Goal: Task Accomplishment & Management: Complete application form

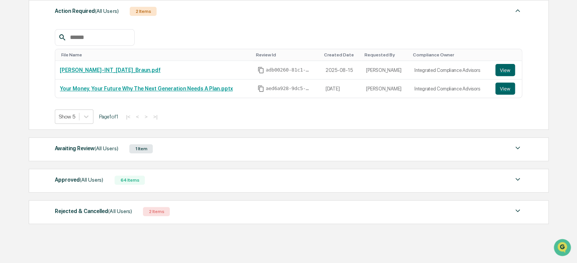
click at [92, 148] on div "Awaiting Review (All Users)" at bounding box center [86, 148] width 63 height 10
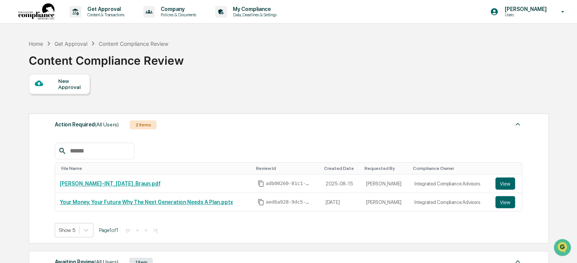
click at [64, 83] on div "New Approval" at bounding box center [70, 84] width 25 height 12
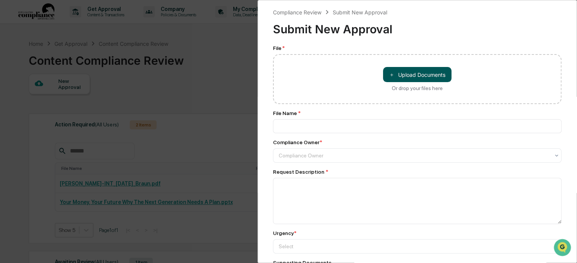
click at [407, 74] on button "＋ Upload Documents" at bounding box center [417, 74] width 68 height 15
type input "**********"
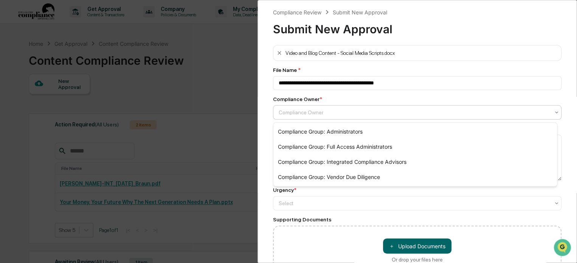
click at [377, 113] on div at bounding box center [414, 113] width 271 height 8
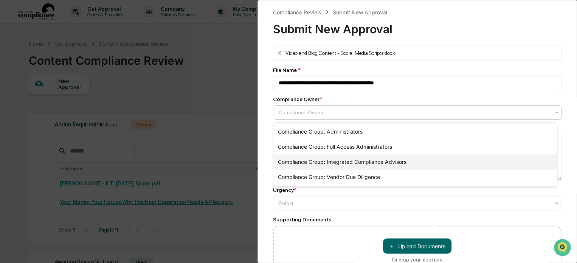
click at [416, 162] on div "Compliance Group: Integrated Compliance Advisors" at bounding box center [416, 161] width 284 height 15
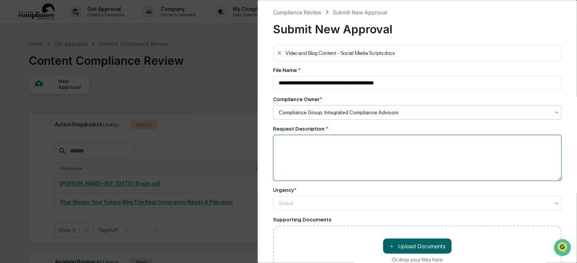
click at [357, 147] on textarea at bounding box center [417, 158] width 289 height 46
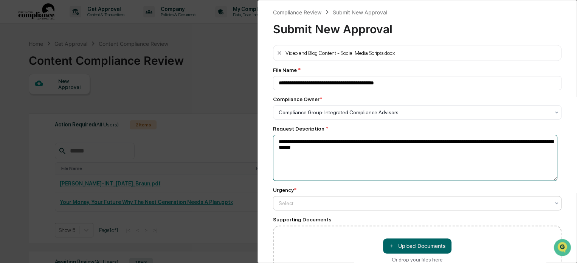
type textarea "**********"
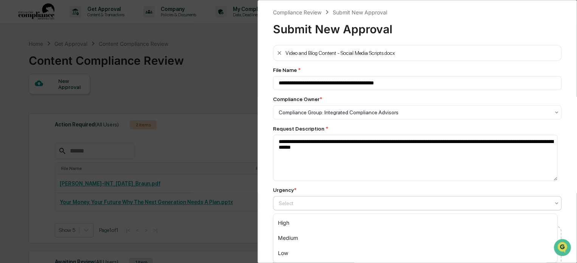
click at [329, 207] on div at bounding box center [414, 203] width 271 height 8
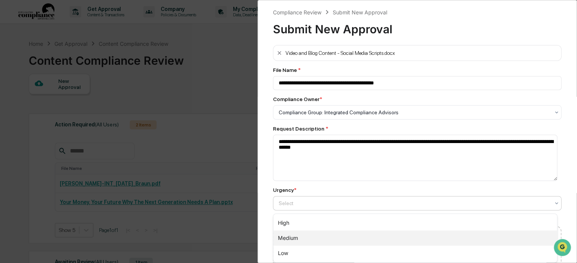
click at [311, 236] on div "Medium" at bounding box center [416, 237] width 284 height 15
click at [289, 204] on div at bounding box center [414, 203] width 271 height 8
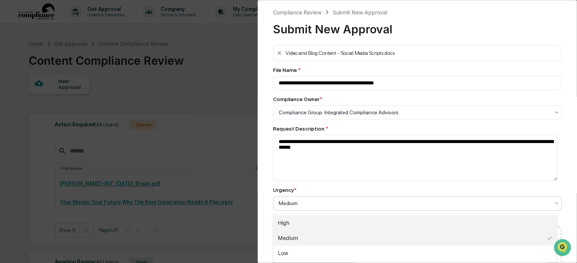
click at [297, 222] on div "High" at bounding box center [416, 222] width 284 height 15
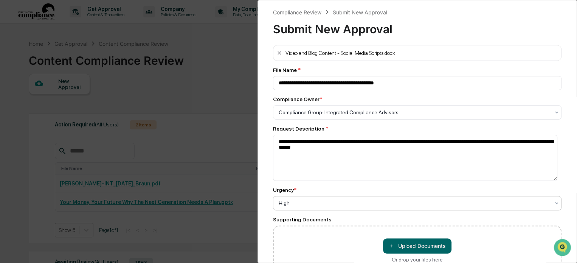
click at [269, 194] on div "**********" at bounding box center [418, 131] width 320 height 263
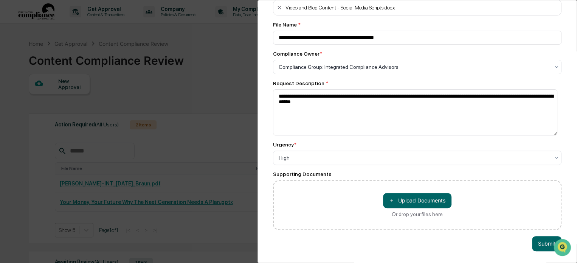
scroll to position [51, 0]
click at [536, 242] on button "Submit" at bounding box center [547, 243] width 30 height 15
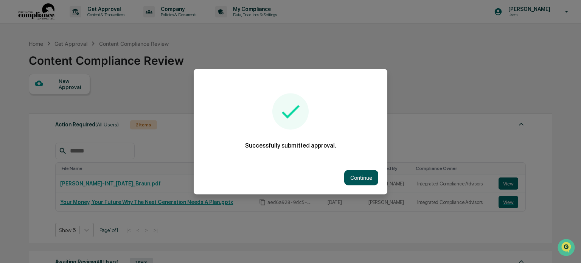
click at [370, 174] on button "Continue" at bounding box center [361, 177] width 34 height 15
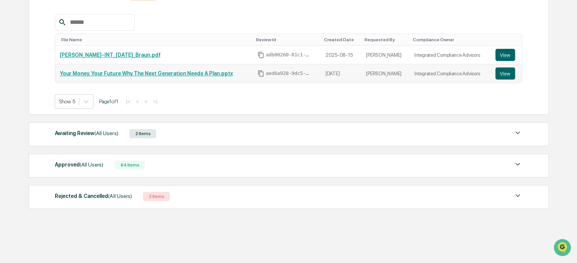
scroll to position [131, 0]
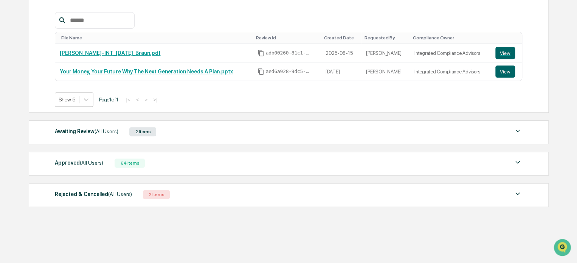
click at [109, 132] on span "(All Users)" at bounding box center [106, 131] width 23 height 6
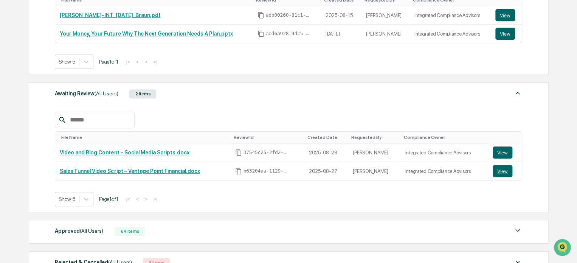
scroll to position [93, 0]
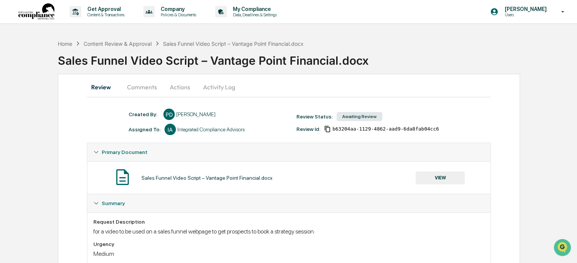
click at [148, 86] on button "Comments" at bounding box center [142, 87] width 42 height 18
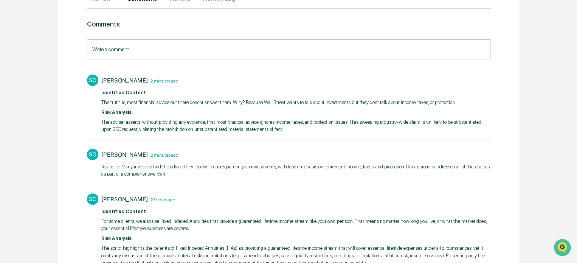
scroll to position [76, 0]
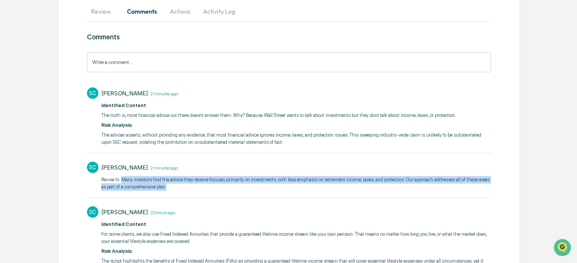
drag, startPoint x: 121, startPoint y: 176, endPoint x: 168, endPoint y: 188, distance: 47.5
click at [168, 187] on p "​Revise to: Many investors find the advice they receive focuses primarily on in…" at bounding box center [296, 183] width 390 height 15
copy p "Many investors find the advice they receive focuses primarily on investments, w…"
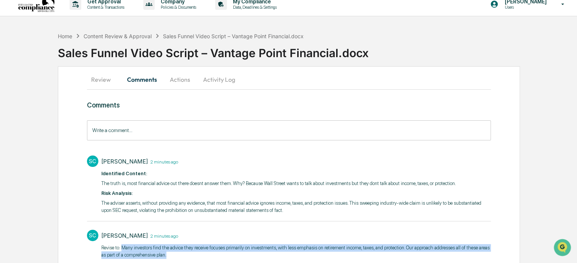
scroll to position [0, 0]
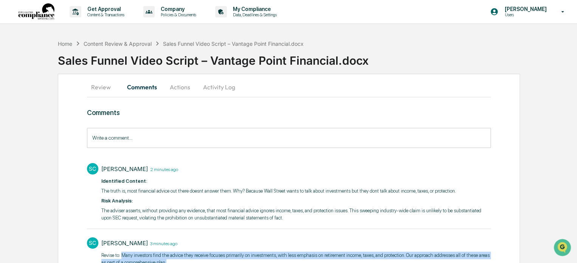
click at [105, 85] on button "Review" at bounding box center [104, 87] width 34 height 18
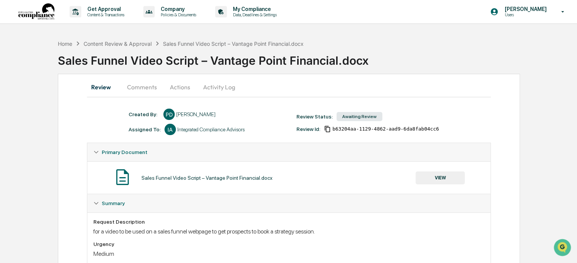
click at [152, 83] on button "Comments" at bounding box center [142, 87] width 42 height 18
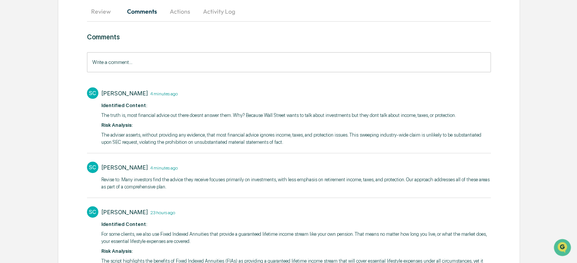
scroll to position [113, 0]
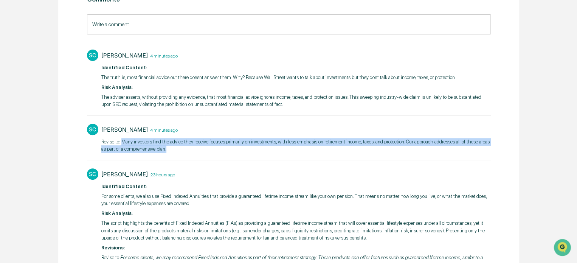
drag, startPoint x: 121, startPoint y: 140, endPoint x: 181, endPoint y: 149, distance: 60.1
click at [181, 149] on p "​Revise to: Many investors find the advice they receive focuses primarily on in…" at bounding box center [296, 145] width 390 height 15
copy p "Many investors find the advice they receive focuses primarily on investments, w…"
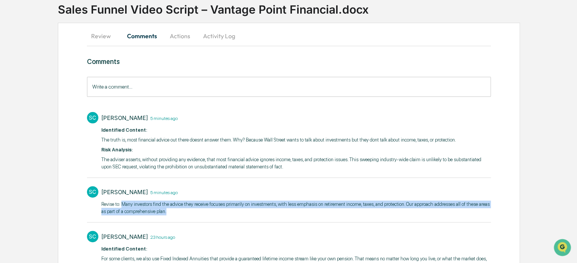
scroll to position [0, 0]
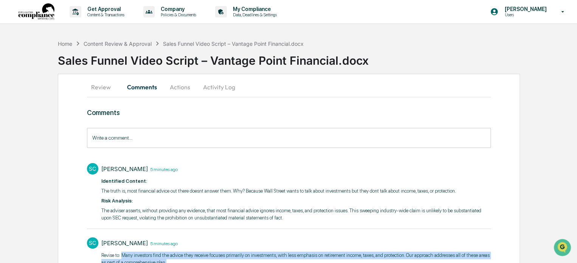
click at [110, 85] on button "Review" at bounding box center [104, 87] width 34 height 18
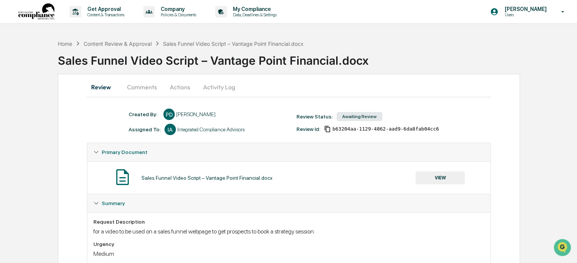
click at [152, 87] on button "Comments" at bounding box center [142, 87] width 42 height 18
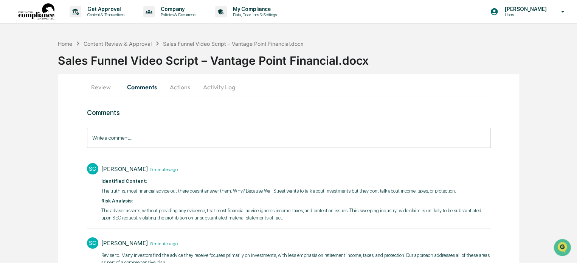
click at [180, 87] on button "Actions" at bounding box center [180, 87] width 34 height 18
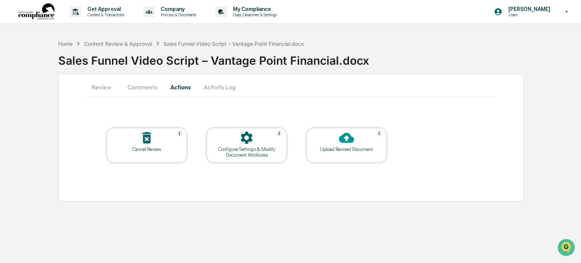
click at [345, 148] on div "Upload Revised Document" at bounding box center [346, 149] width 68 height 6
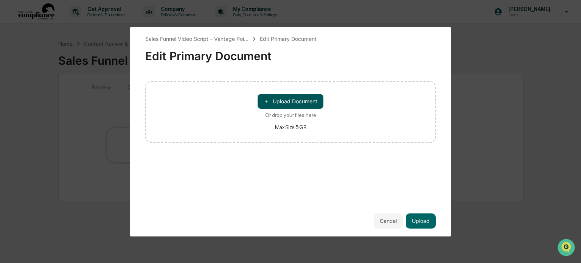
click at [279, 101] on button "＋ Upload Document" at bounding box center [291, 101] width 66 height 15
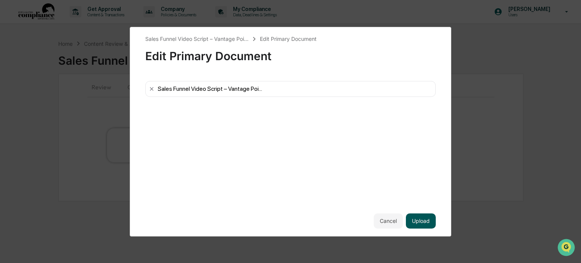
click at [418, 219] on button "Upload" at bounding box center [421, 220] width 30 height 15
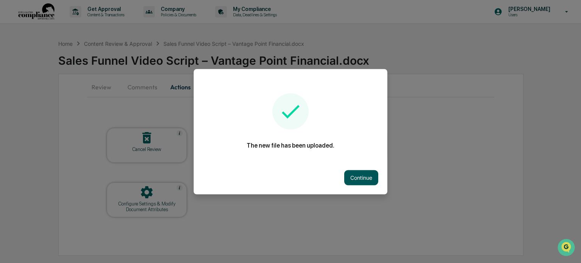
click at [365, 178] on button "Continue" at bounding box center [361, 177] width 34 height 15
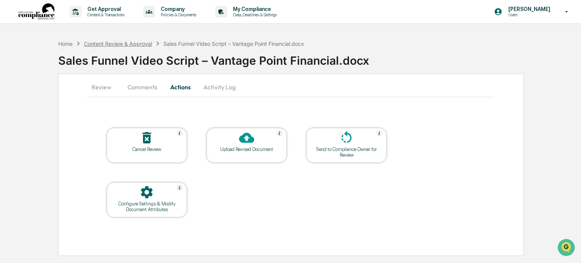
click at [138, 43] on div "Content Review & Approval" at bounding box center [118, 43] width 68 height 6
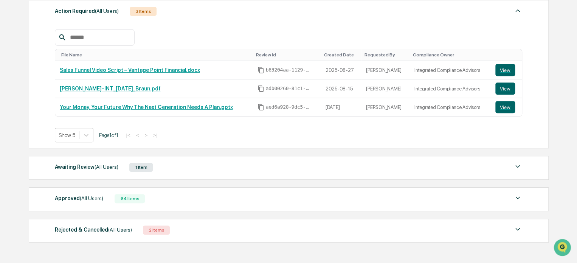
scroll to position [149, 0]
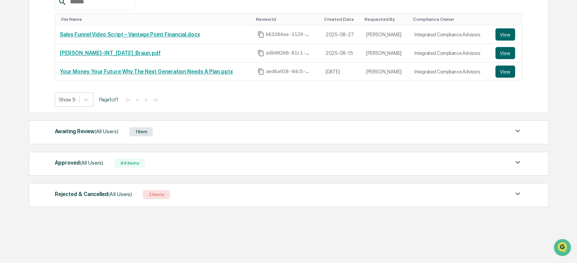
click at [77, 130] on div "Awaiting Review (All Users)" at bounding box center [86, 131] width 63 height 10
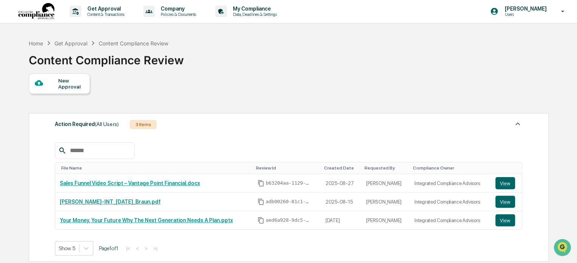
scroll to position [0, 0]
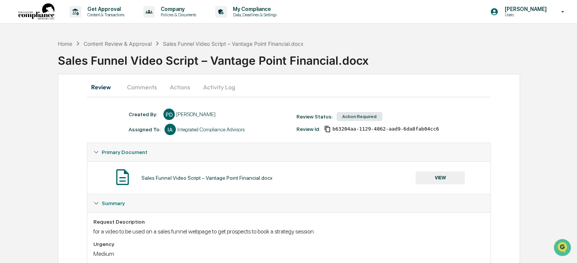
click at [151, 86] on button "Comments" at bounding box center [142, 87] width 42 height 18
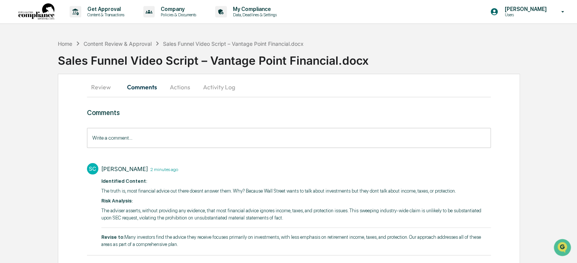
click at [171, 84] on button "Actions" at bounding box center [180, 87] width 34 height 18
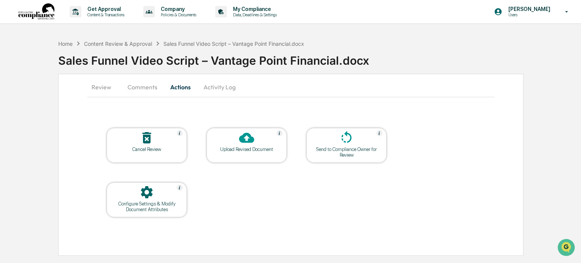
click at [218, 86] on button "Activity Log" at bounding box center [219, 87] width 44 height 18
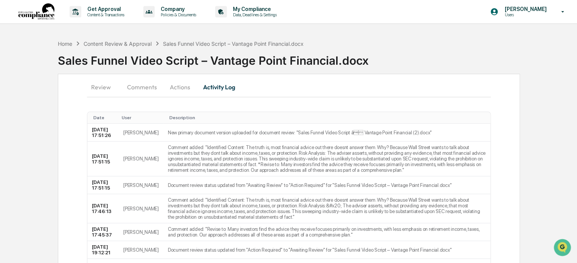
click at [104, 84] on button "Review" at bounding box center [104, 87] width 34 height 18
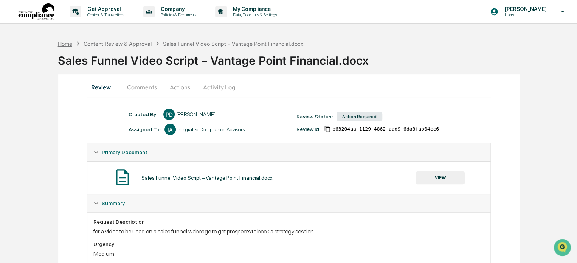
click at [66, 42] on div "Home" at bounding box center [65, 43] width 14 height 6
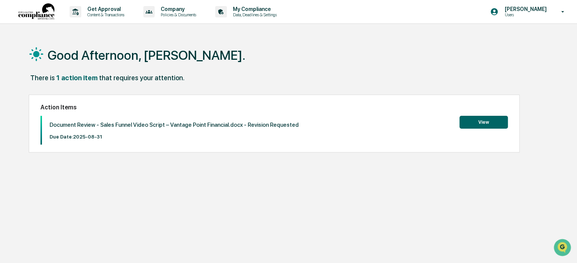
click at [476, 127] on button "View" at bounding box center [484, 122] width 48 height 13
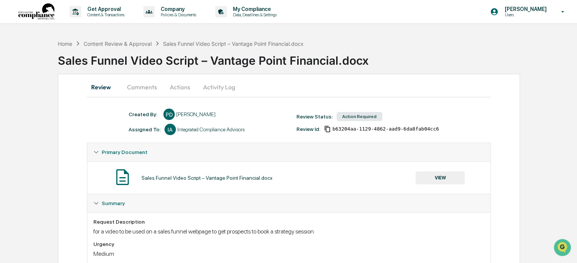
click at [140, 84] on button "Comments" at bounding box center [142, 87] width 42 height 18
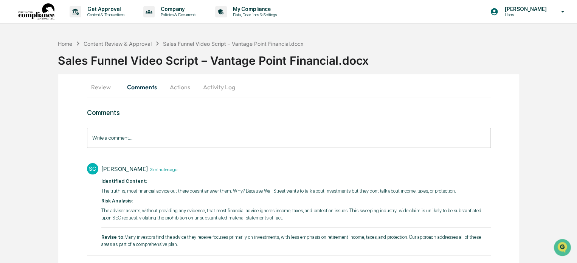
drag, startPoint x: 176, startPoint y: 86, endPoint x: 180, endPoint y: 87, distance: 4.8
click at [176, 86] on button "Actions" at bounding box center [180, 87] width 34 height 18
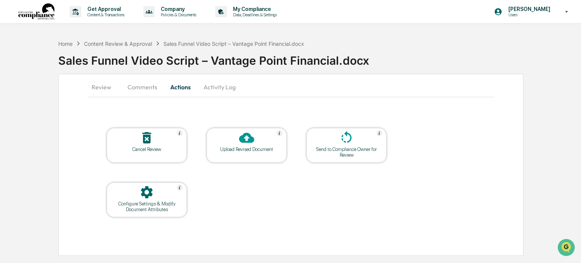
click at [215, 84] on button "Activity Log" at bounding box center [219, 87] width 44 height 18
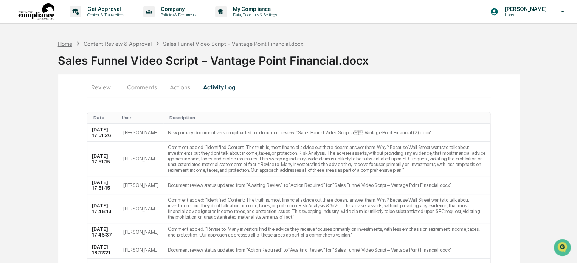
click at [65, 42] on div "Home" at bounding box center [65, 43] width 14 height 6
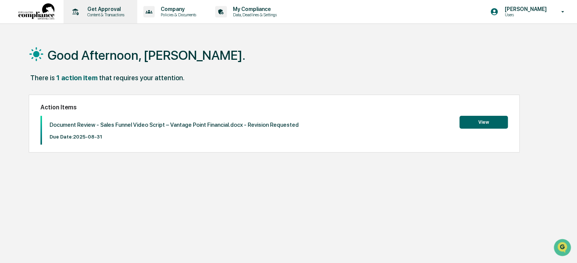
click at [93, 9] on p "Get Approval" at bounding box center [104, 9] width 47 height 6
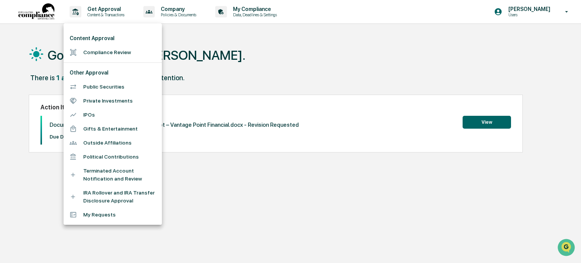
click at [100, 43] on li "Content Approval" at bounding box center [113, 38] width 98 height 14
click at [112, 53] on li "Compliance Review" at bounding box center [113, 52] width 98 height 14
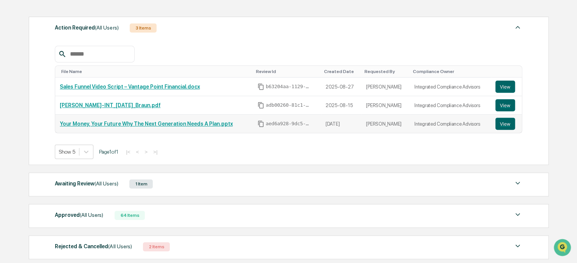
scroll to position [113, 0]
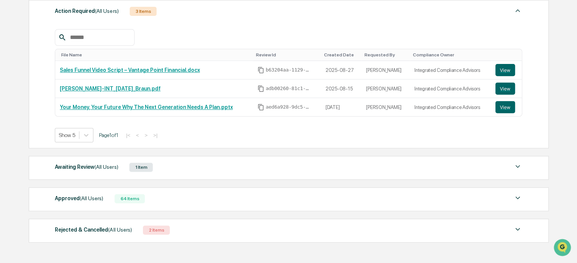
click at [86, 198] on span "(All Users)" at bounding box center [91, 198] width 23 height 6
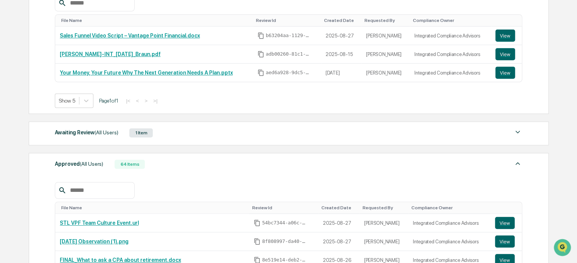
scroll to position [0, 0]
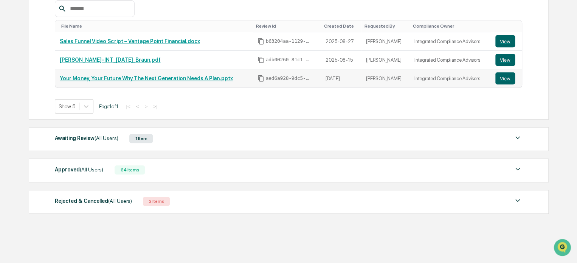
scroll to position [149, 0]
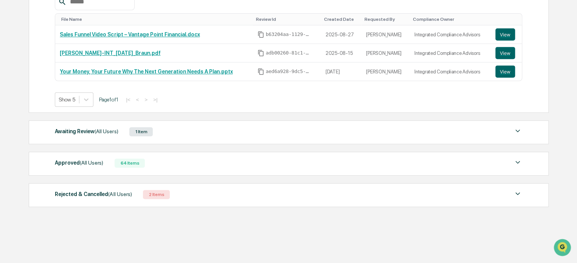
click at [140, 129] on div "1 Item" at bounding box center [140, 131] width 23 height 9
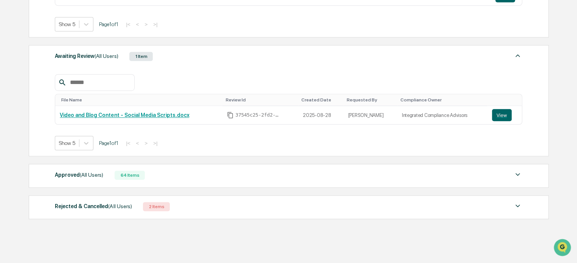
scroll to position [225, 0]
click at [134, 174] on div "64 Items" at bounding box center [130, 174] width 30 height 9
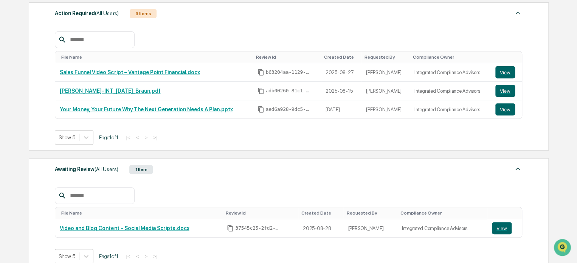
scroll to position [73, 0]
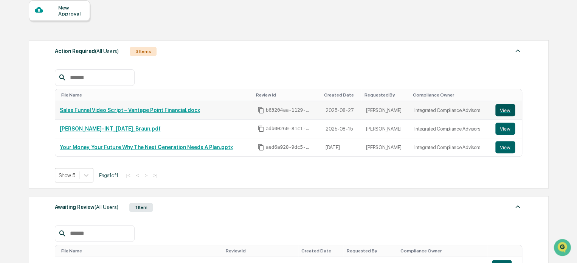
click at [508, 108] on button "View" at bounding box center [506, 110] width 20 height 12
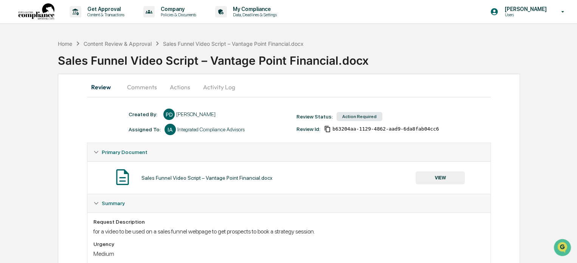
click at [354, 118] on div "Action Required" at bounding box center [360, 116] width 46 height 9
click at [358, 115] on div "Action Required" at bounding box center [360, 116] width 46 height 9
click at [186, 89] on button "Actions" at bounding box center [180, 87] width 34 height 18
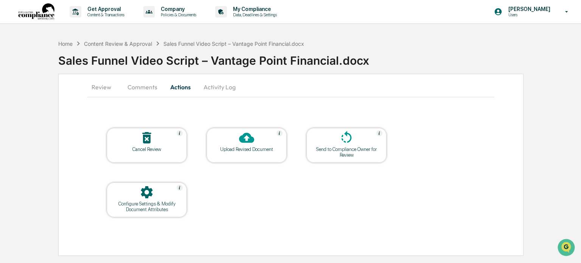
click at [211, 89] on button "Activity Log" at bounding box center [219, 87] width 44 height 18
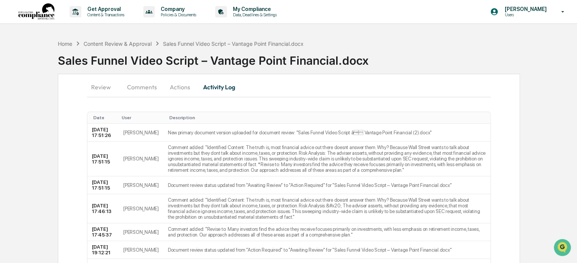
click at [183, 85] on button "Actions" at bounding box center [180, 87] width 34 height 18
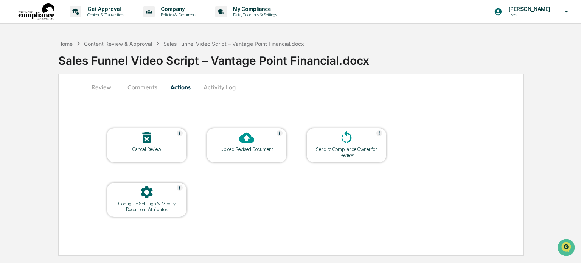
click at [245, 141] on icon at bounding box center [246, 138] width 15 height 10
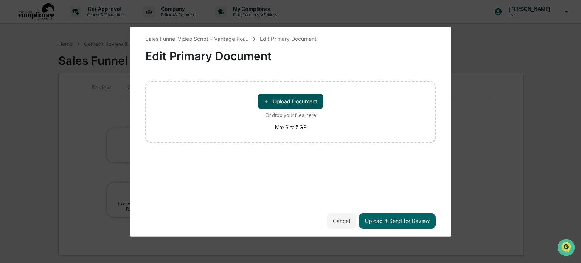
click at [298, 106] on button "＋ Upload Document" at bounding box center [291, 101] width 66 height 15
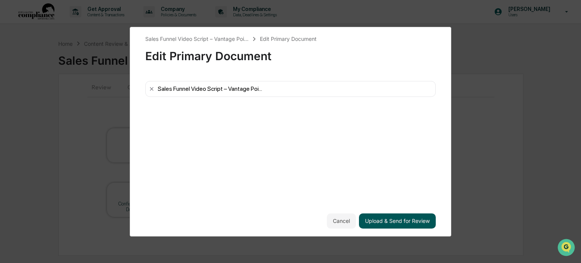
click at [395, 219] on button "Upload & Send for Review" at bounding box center [397, 220] width 77 height 15
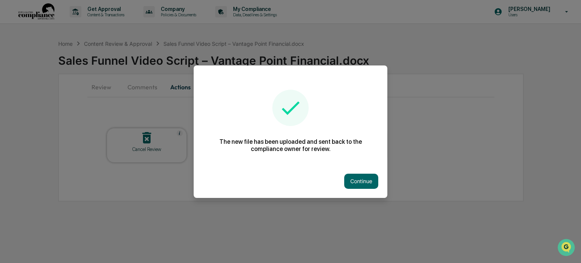
click at [353, 178] on button "Continue" at bounding box center [361, 181] width 34 height 15
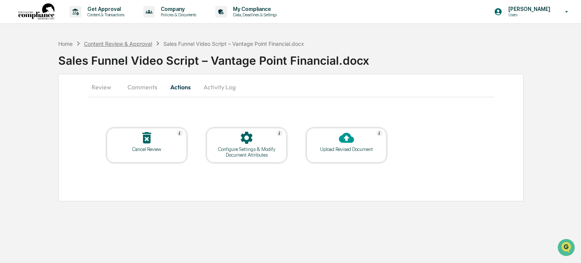
click at [140, 40] on div "Home Content Review & Approval Sales Funnel Video Script – Vantage Point Financ…" at bounding box center [181, 43] width 246 height 8
click at [63, 42] on div "Home" at bounding box center [65, 43] width 14 height 6
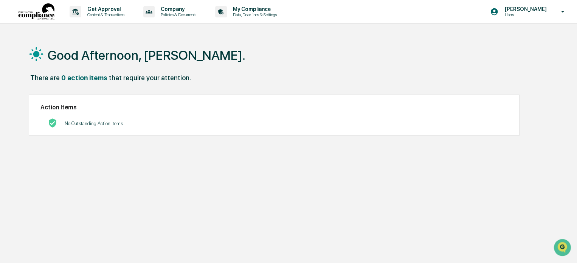
click at [33, 16] on img at bounding box center [36, 11] width 36 height 17
click at [89, 12] on p "Content & Transactions" at bounding box center [104, 14] width 47 height 5
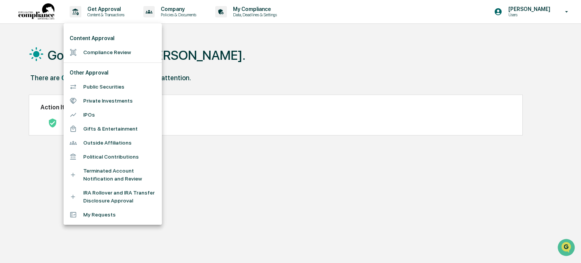
click at [124, 51] on li "Compliance Review" at bounding box center [113, 52] width 98 height 14
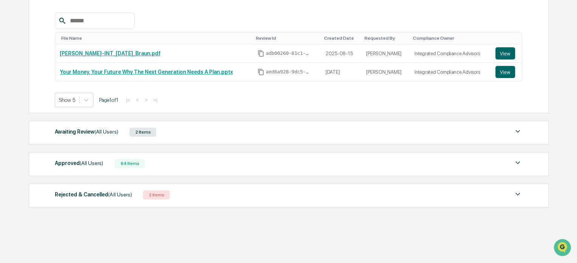
scroll to position [131, 0]
click at [82, 162] on span "(All Users)" at bounding box center [91, 163] width 23 height 6
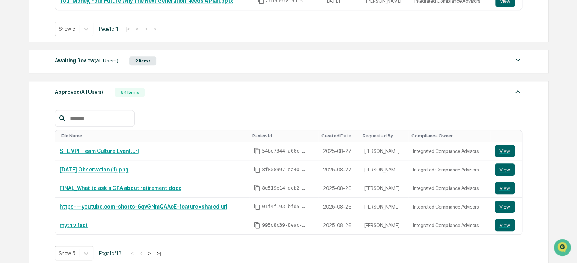
scroll to position [206, 0]
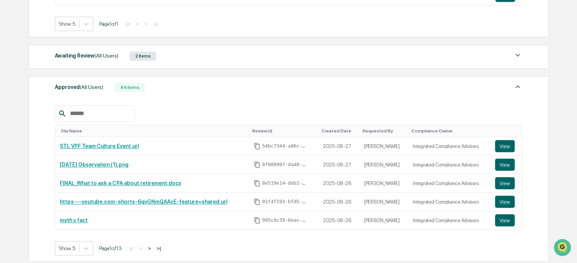
click at [100, 110] on input "text" at bounding box center [99, 114] width 64 height 10
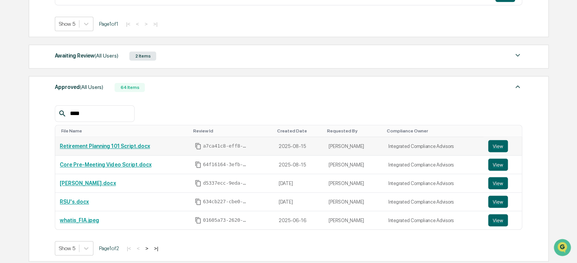
type input "****"
click at [109, 146] on link "Retirement Planning 101 Script.docx" at bounding box center [105, 146] width 90 height 6
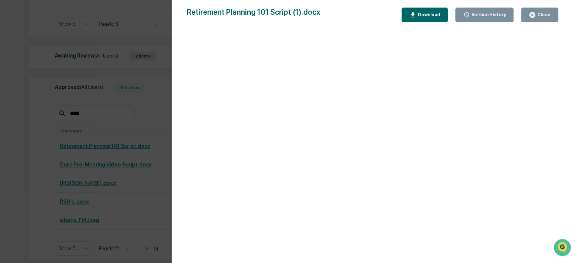
click at [129, 83] on div "Version History 08/18/2025, 05:58 PM Paul Delmotte 08/15/2025, 04:49 PM Paul De…" at bounding box center [288, 131] width 577 height 263
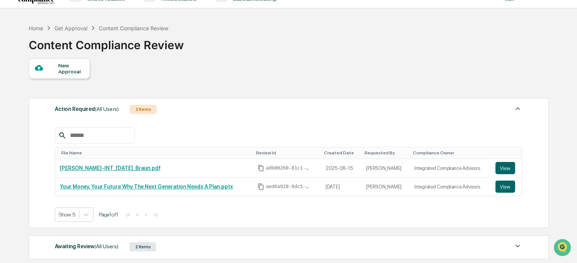
scroll to position [0, 0]
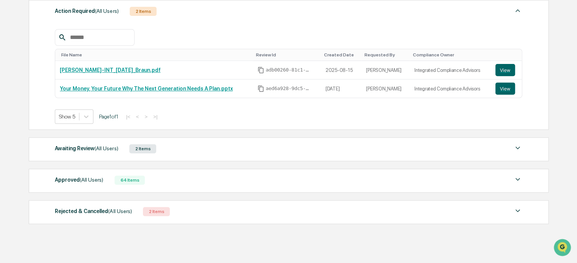
click at [76, 149] on div "Awaiting Review (All Users)" at bounding box center [86, 148] width 63 height 10
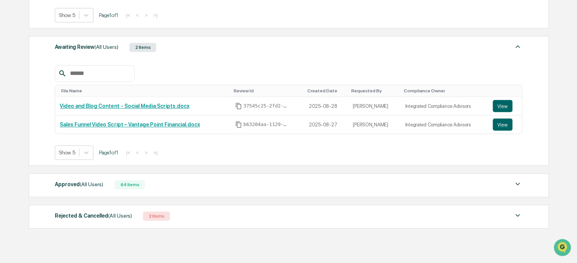
scroll to position [227, 0]
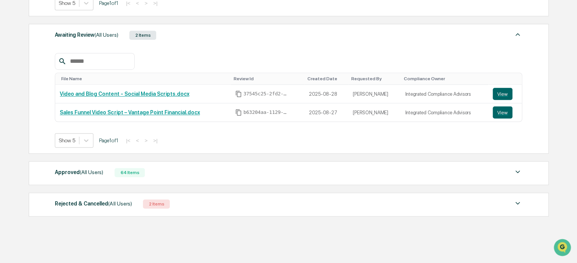
click at [364, 175] on div "Approved (All Users) 64 Items" at bounding box center [289, 172] width 468 height 11
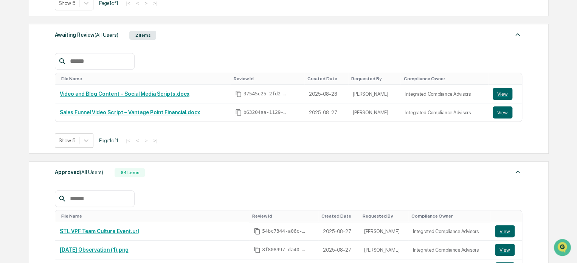
scroll to position [303, 0]
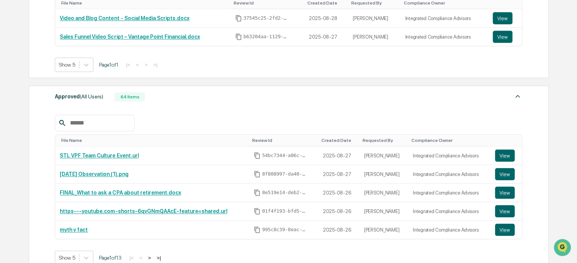
click at [100, 126] on input "text" at bounding box center [99, 123] width 64 height 10
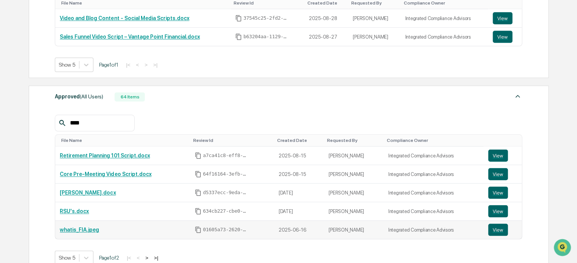
type input "****"
click at [81, 230] on link "whatis_FIA.jpeg" at bounding box center [79, 230] width 39 height 6
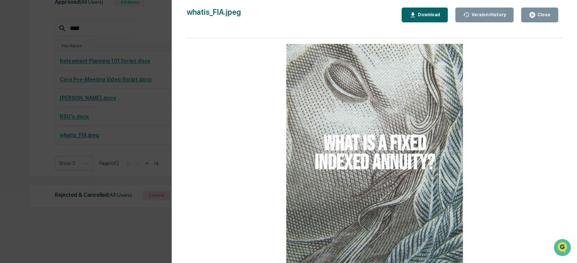
scroll to position [208, 0]
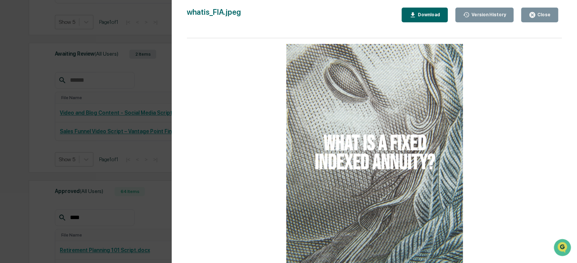
click at [132, 122] on div "Version History [DATE] 03:14 PM [PERSON_NAME] whatis_FIA.jpeg Close Version His…" at bounding box center [288, 131] width 577 height 263
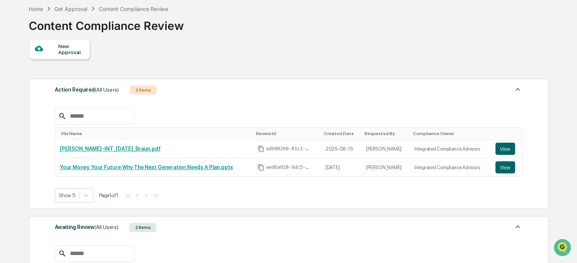
scroll to position [0, 0]
